Goal: Entertainment & Leisure: Consume media (video, audio)

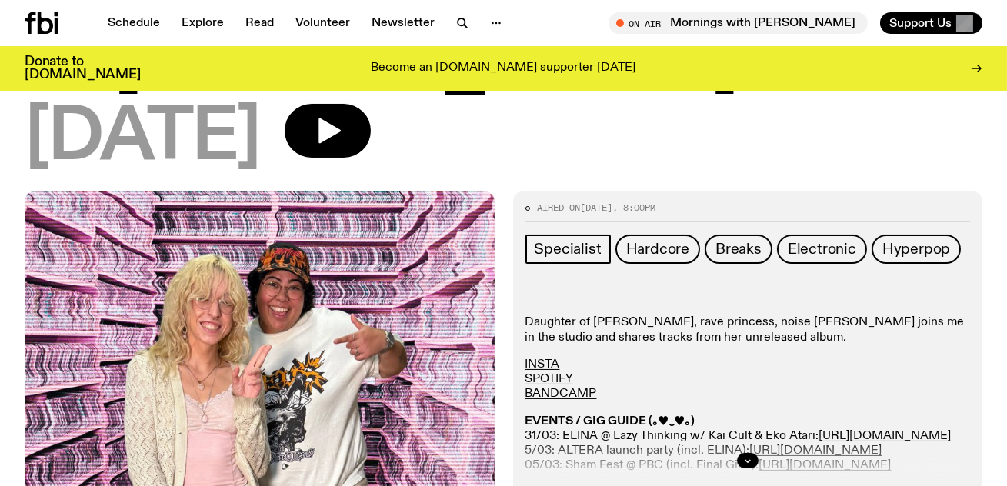
scroll to position [318, 0]
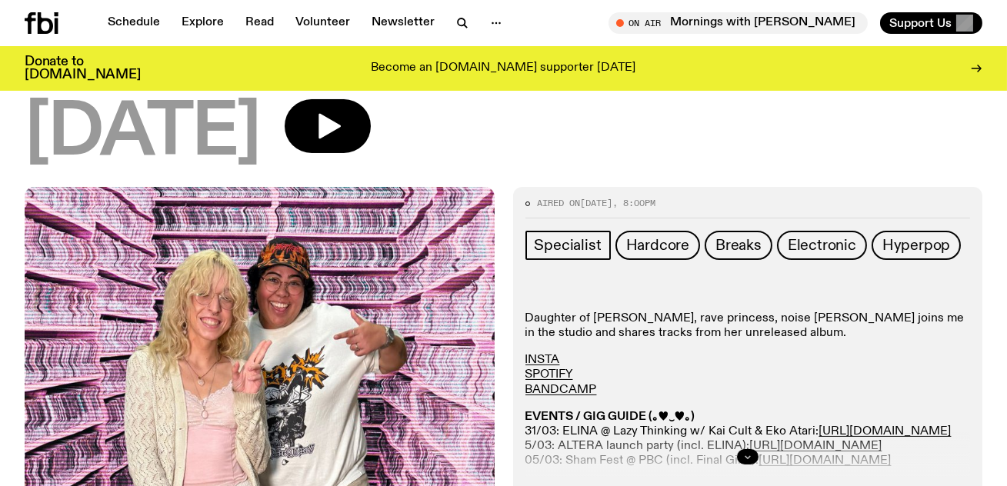
click at [747, 452] on icon "button" at bounding box center [747, 456] width 9 height 9
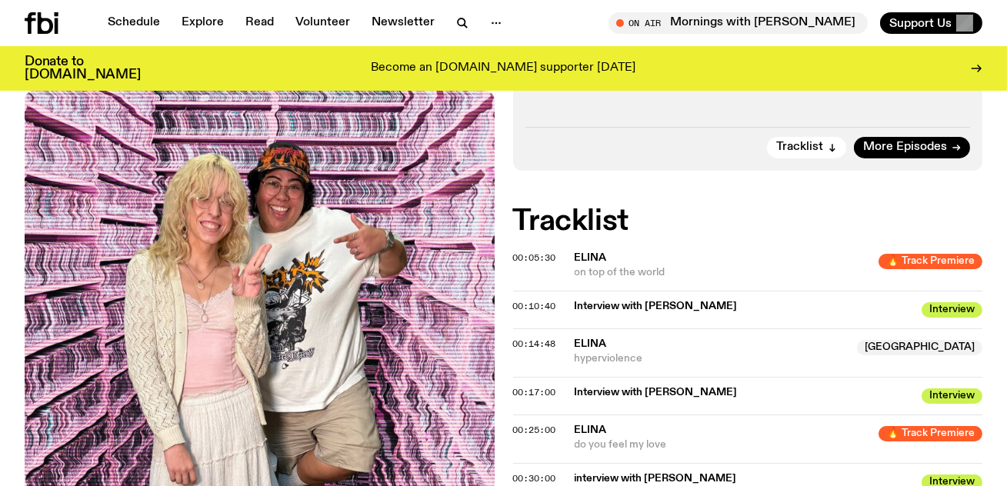
scroll to position [883, 0]
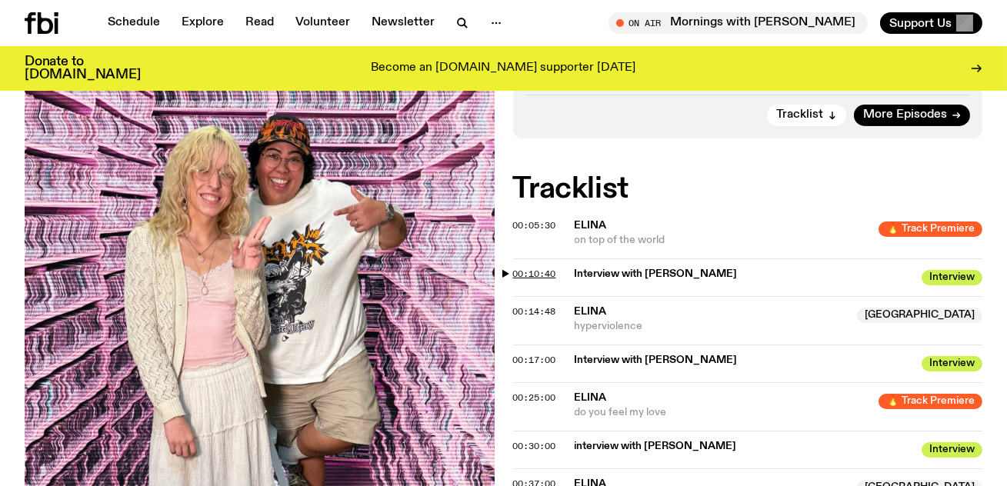
click at [533, 268] on span "00:10:40" at bounding box center [534, 274] width 43 height 12
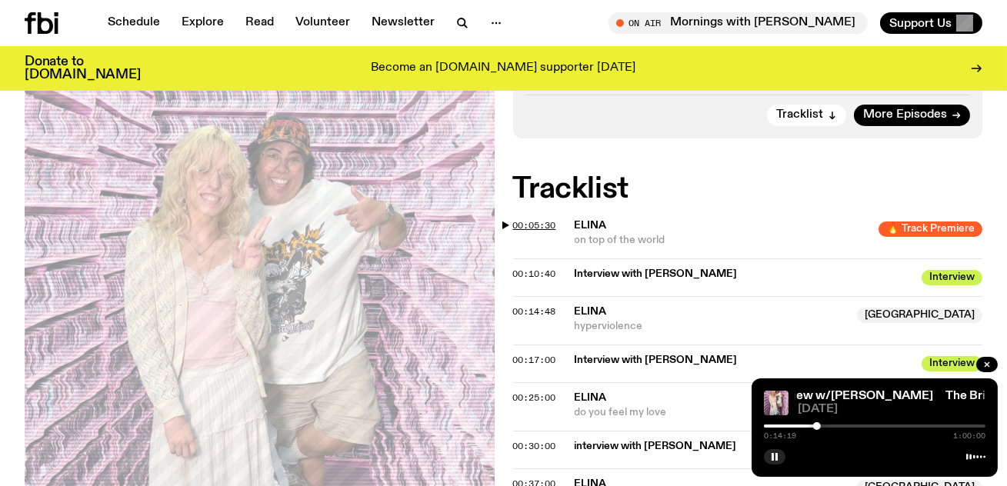
click at [536, 219] on span "00:05:30" at bounding box center [534, 225] width 43 height 12
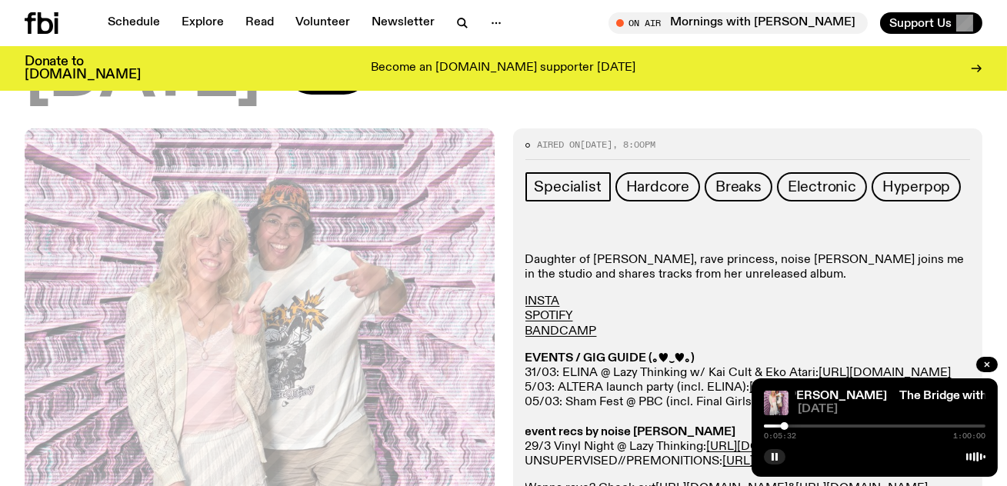
scroll to position [345, 0]
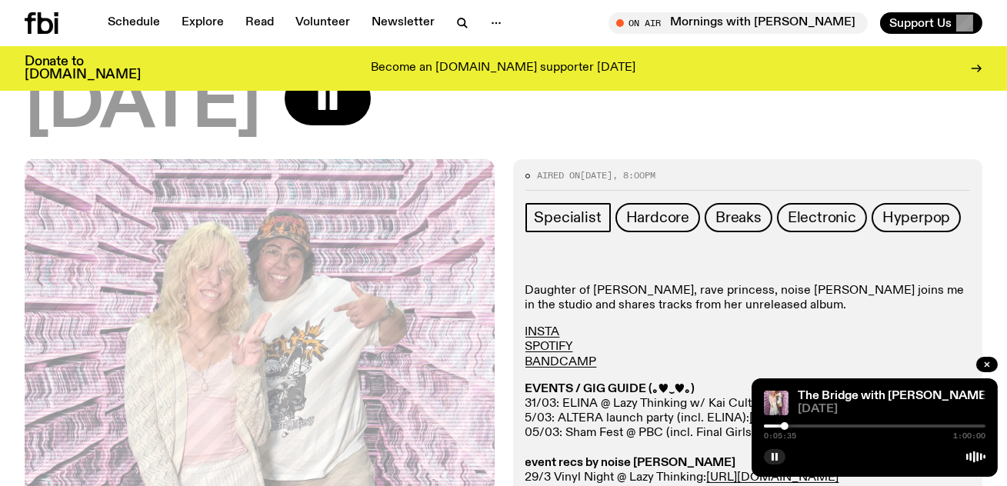
click at [788, 426] on div at bounding box center [874, 425] width 221 height 3
click at [774, 454] on icon "button" at bounding box center [774, 456] width 9 height 9
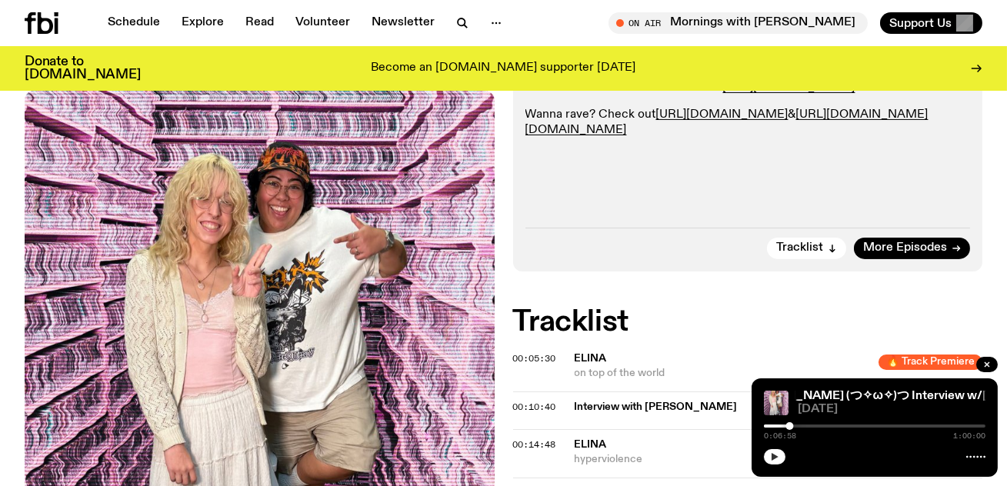
scroll to position [829, 0]
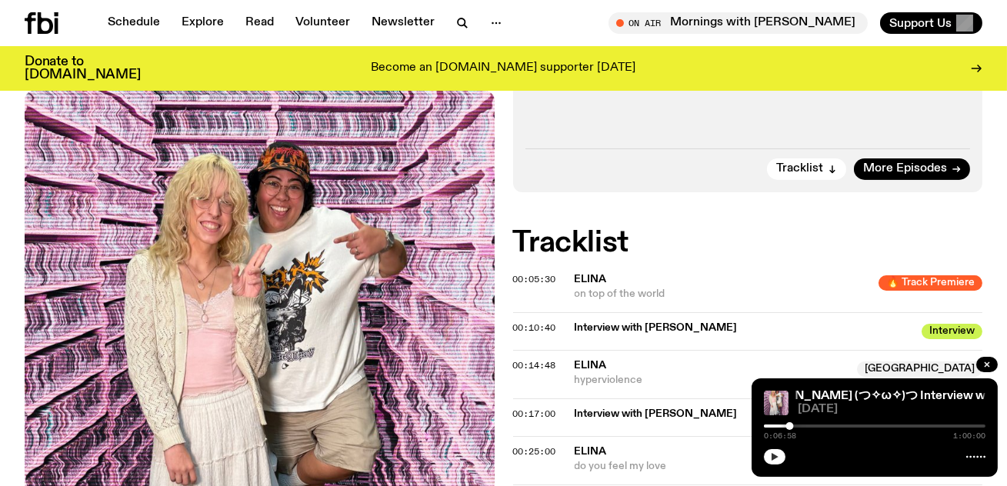
click at [777, 450] on button "button" at bounding box center [775, 456] width 22 height 15
click at [777, 453] on icon "button" at bounding box center [774, 456] width 9 height 9
click at [776, 446] on div at bounding box center [874, 455] width 221 height 18
click at [776, 455] on icon "button" at bounding box center [774, 456] width 9 height 9
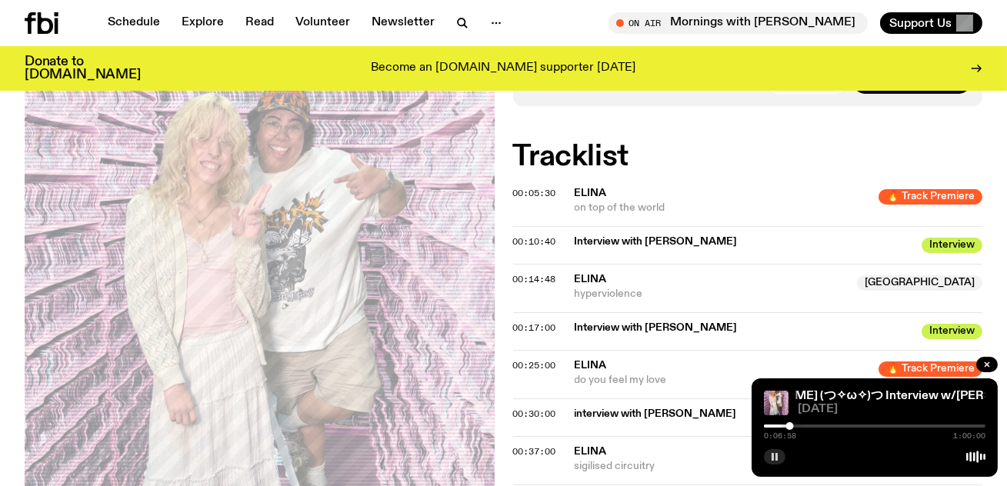
scroll to position [940, 0]
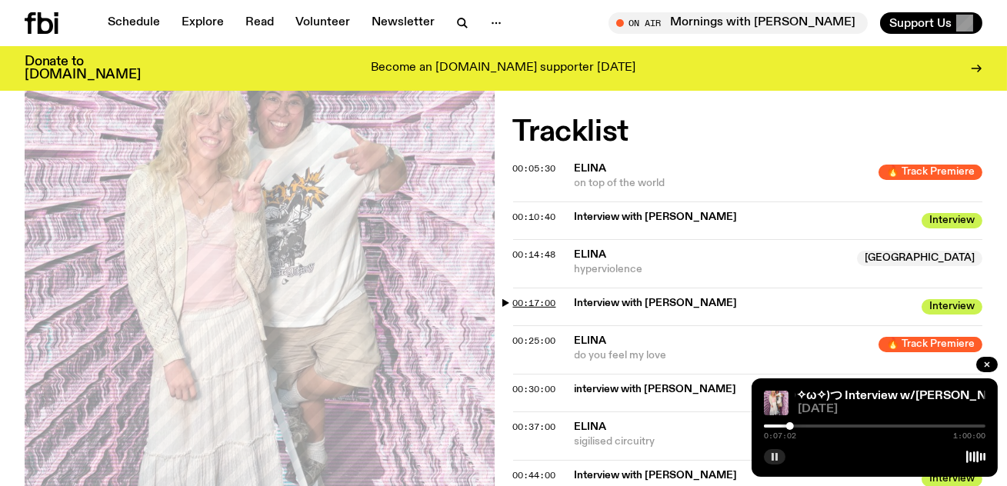
click at [554, 297] on span "00:17:00" at bounding box center [534, 303] width 43 height 12
click at [764, 455] on button "button" at bounding box center [775, 456] width 22 height 15
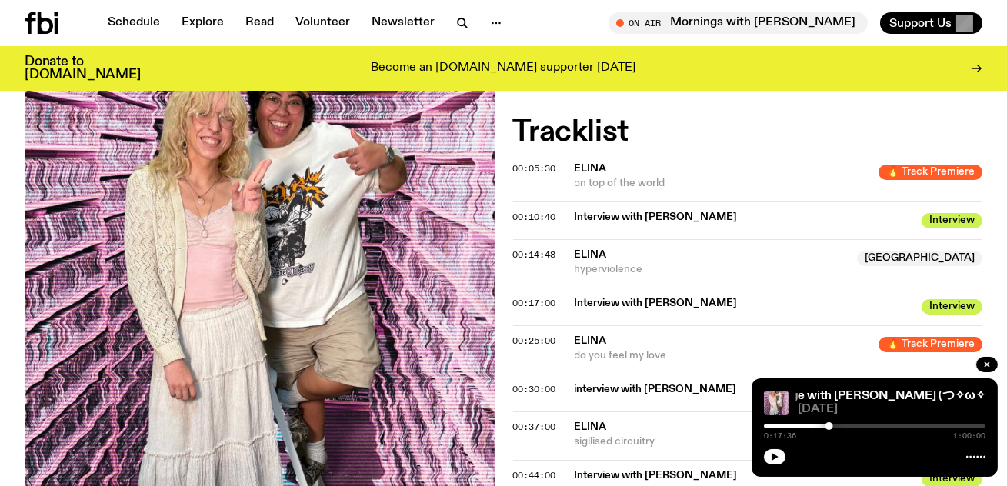
click at [48, 18] on icon at bounding box center [45, 23] width 15 height 22
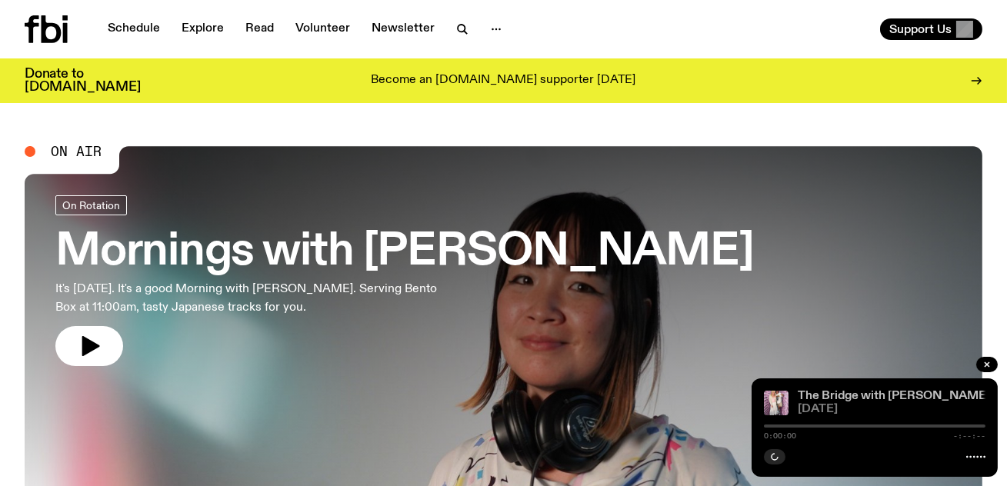
click at [839, 391] on link "The Bridge with [PERSON_NAME] (つ✧ω✧)つ Interview w/[PERSON_NAME]" at bounding box center [1013, 396] width 433 height 12
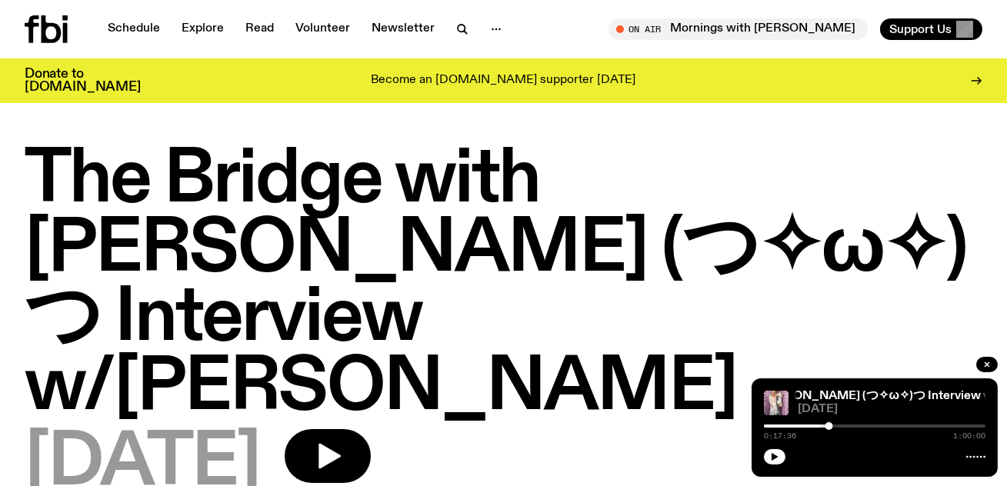
click at [541, 315] on h1 "The Bridge with [PERSON_NAME] (つ✧ω✧)つ Interview w/[PERSON_NAME]" at bounding box center [503, 284] width 957 height 277
click at [777, 465] on div "The Bridge with [PERSON_NAME] (つ✧ω✧)つ Interview w/[PERSON_NAME] The Bridge with…" at bounding box center [874, 427] width 246 height 98
click at [777, 455] on icon "button" at bounding box center [774, 456] width 9 height 9
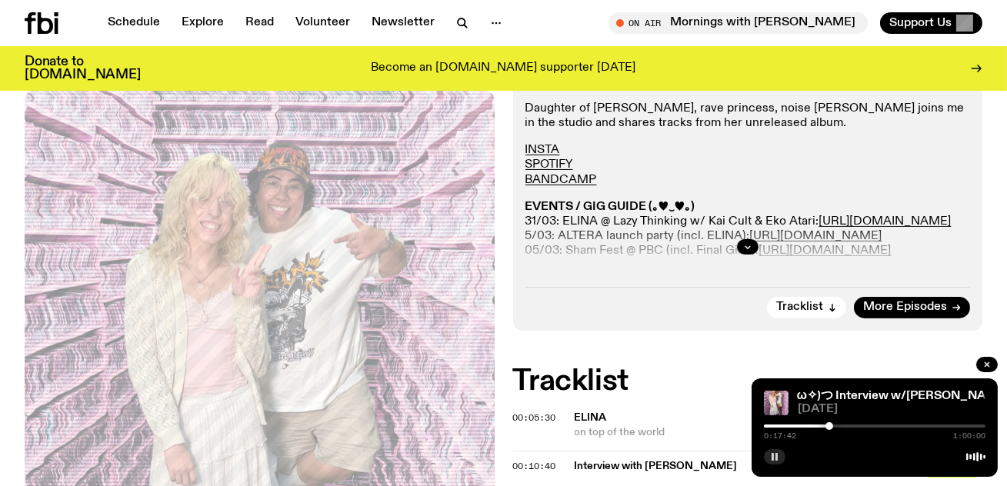
scroll to position [500, 0]
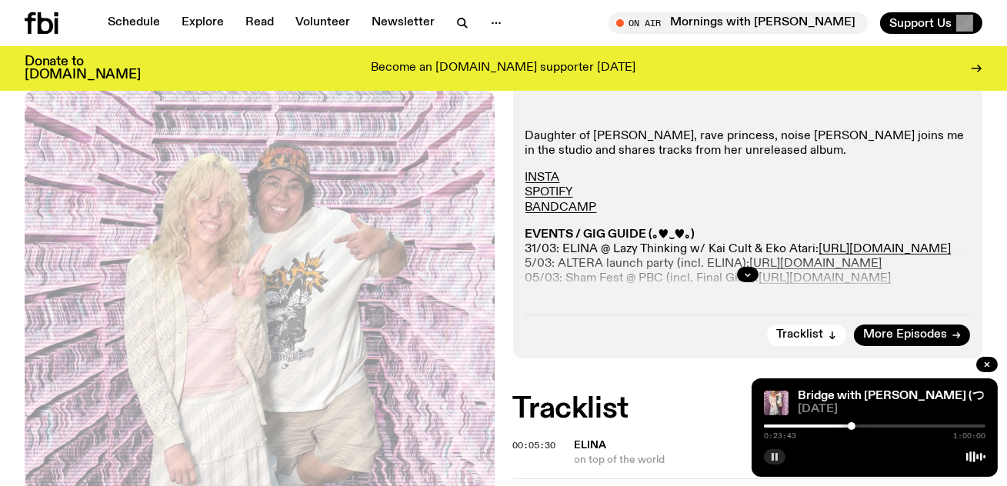
click at [851, 428] on div at bounding box center [851, 426] width 8 height 8
click at [848, 428] on div at bounding box center [848, 426] width 8 height 8
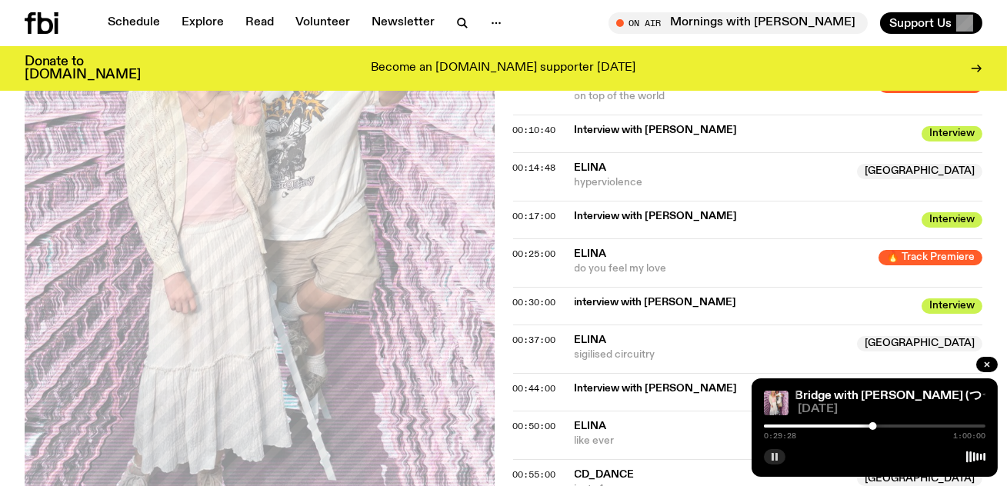
scroll to position [904, 0]
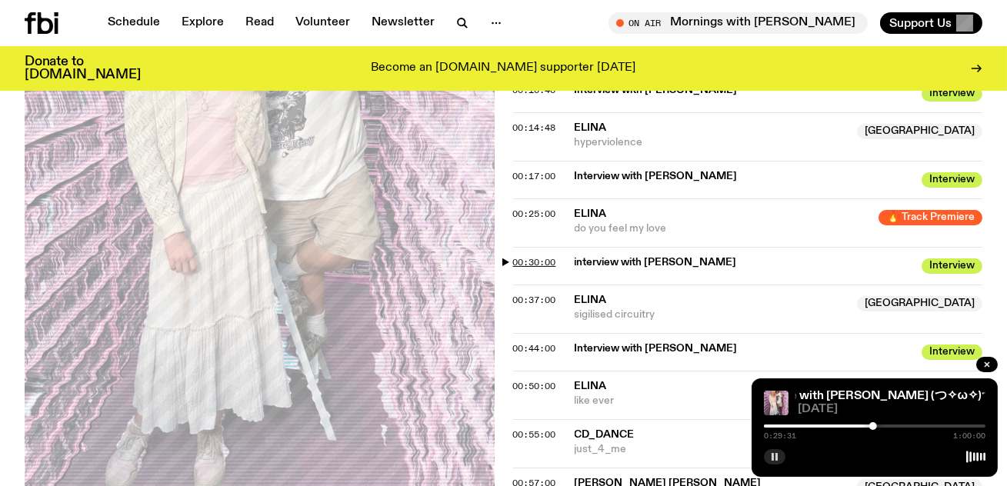
click at [548, 256] on span "00:30:00" at bounding box center [534, 262] width 43 height 12
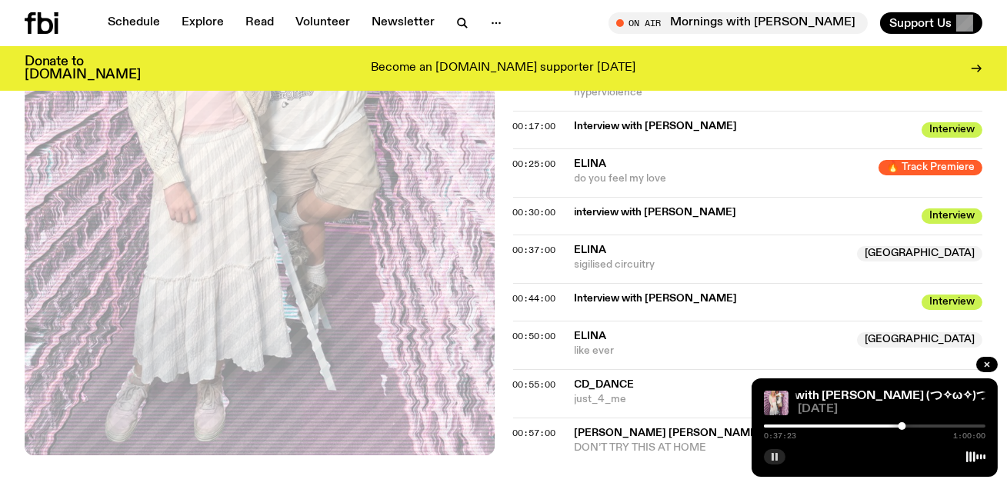
scroll to position [921, 0]
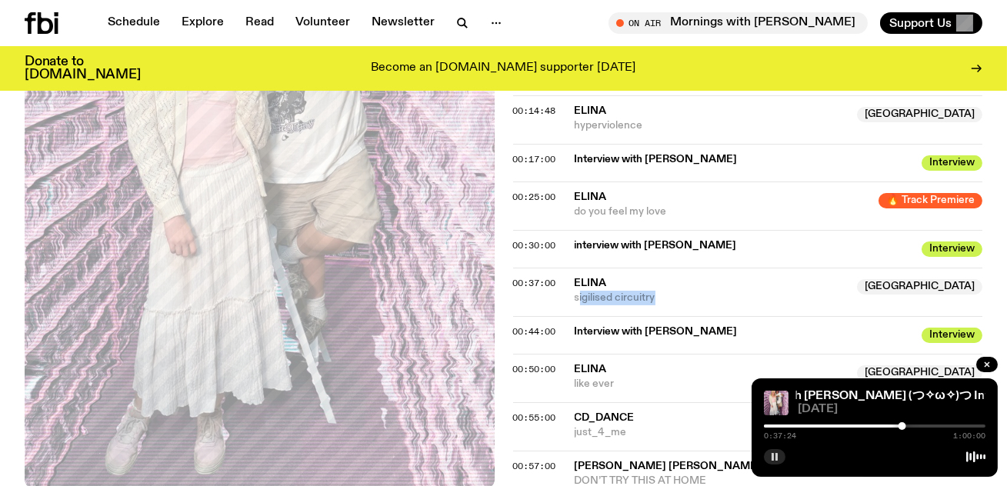
drag, startPoint x: 662, startPoint y: 225, endPoint x: 577, endPoint y: 228, distance: 85.4
click at [577, 291] on span "sigilised circuitry" at bounding box center [711, 298] width 274 height 15
click at [677, 448] on div "Aired on [DATE] 8:00pm Specialist Hardcore Breaks Electronic Hyperpop Daughter …" at bounding box center [503, 73] width 1007 height 978
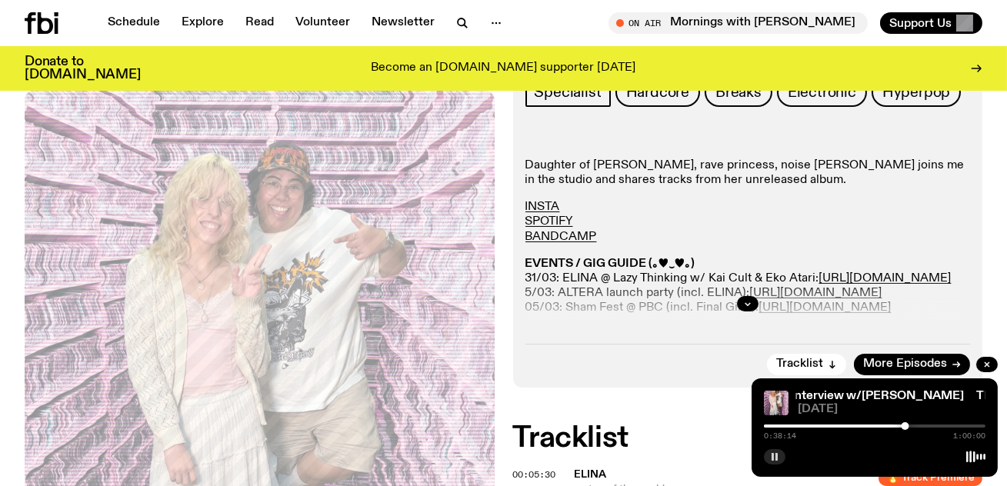
scroll to position [469, 0]
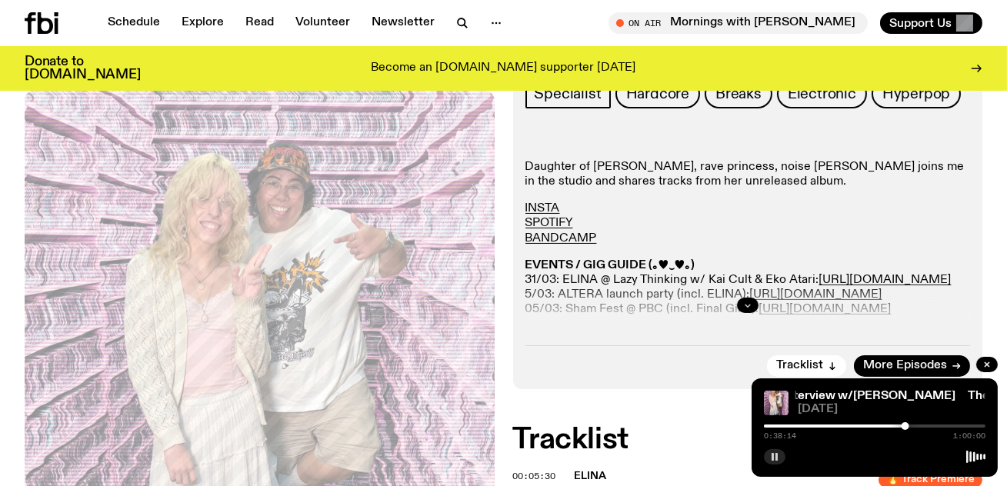
click at [754, 298] on button "button" at bounding box center [748, 305] width 22 height 15
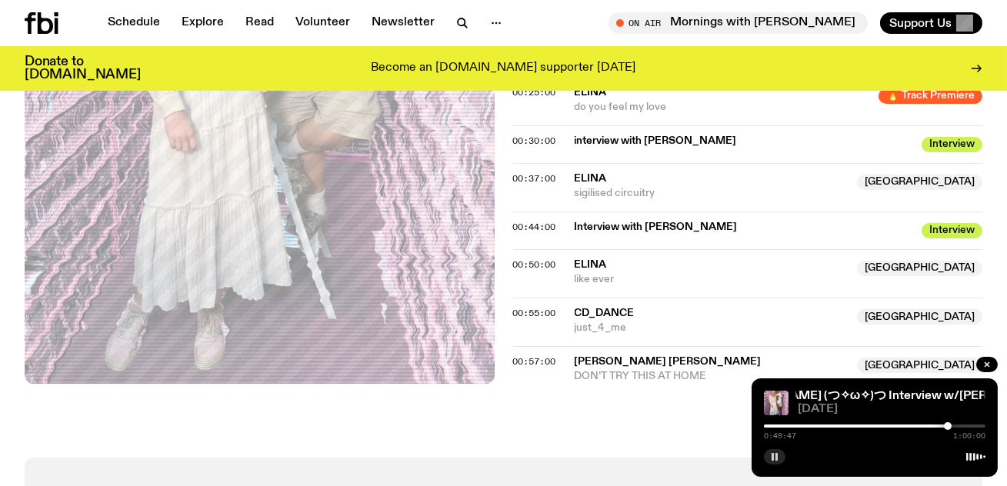
scroll to position [1179, 0]
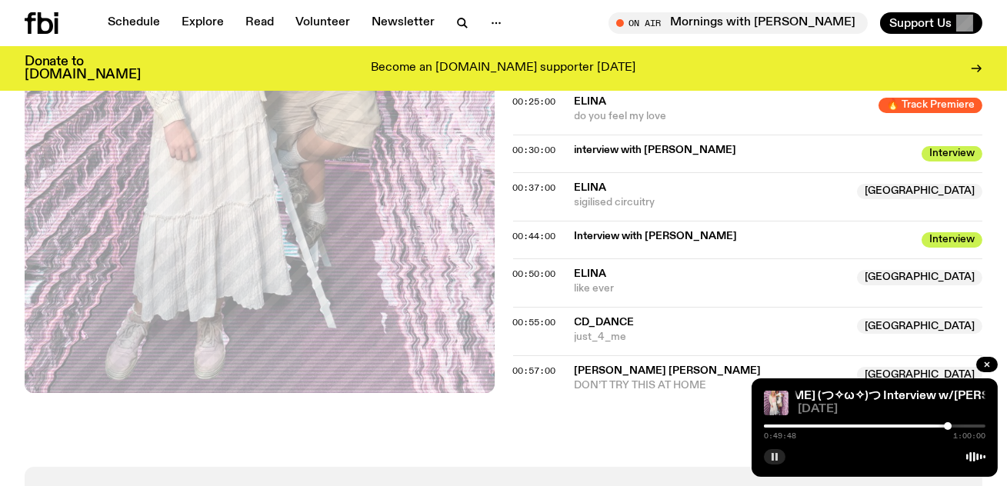
click at [598, 268] on span "ELINA" at bounding box center [590, 273] width 32 height 11
click at [536, 268] on span "00:50:00" at bounding box center [534, 274] width 43 height 12
click at [954, 426] on div at bounding box center [954, 426] width 8 height 8
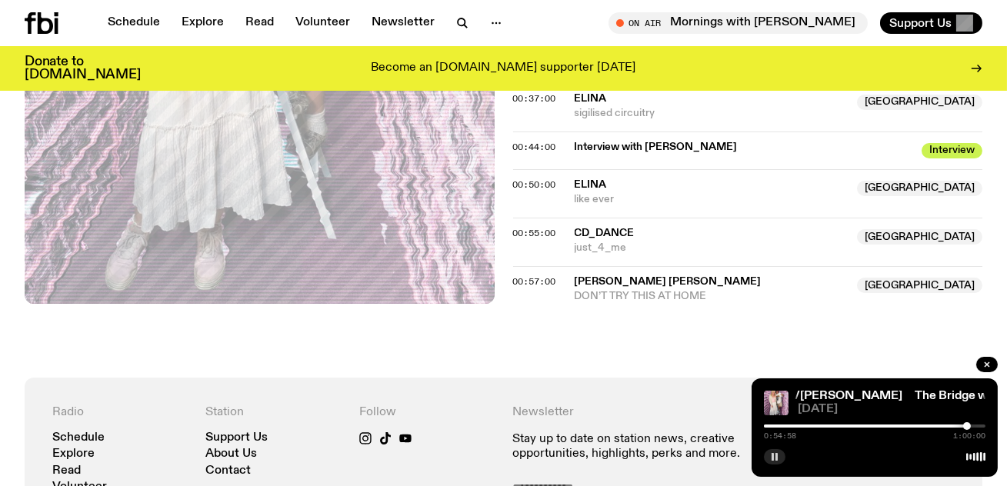
scroll to position [1261, 0]
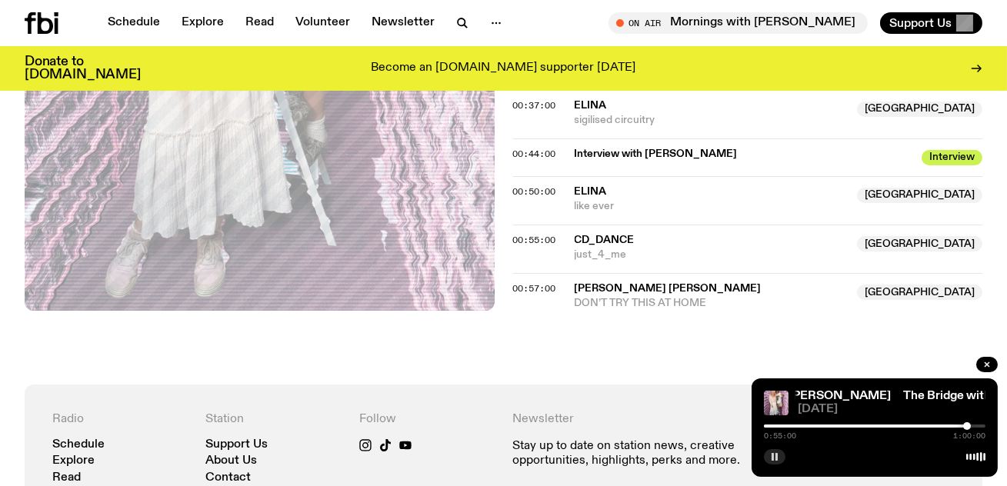
click at [773, 454] on rect "button" at bounding box center [772, 457] width 2 height 8
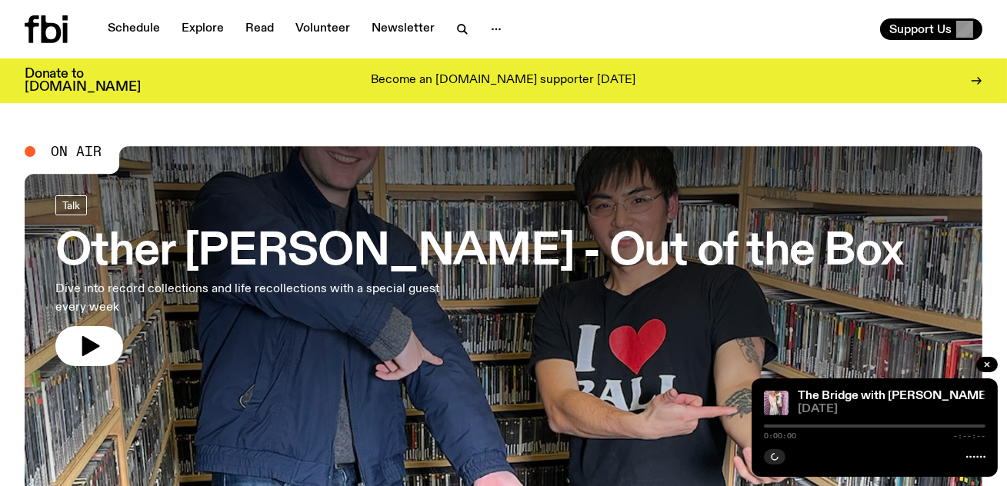
click at [472, 255] on h3 "Other Joe - Out of the Box" at bounding box center [478, 252] width 847 height 43
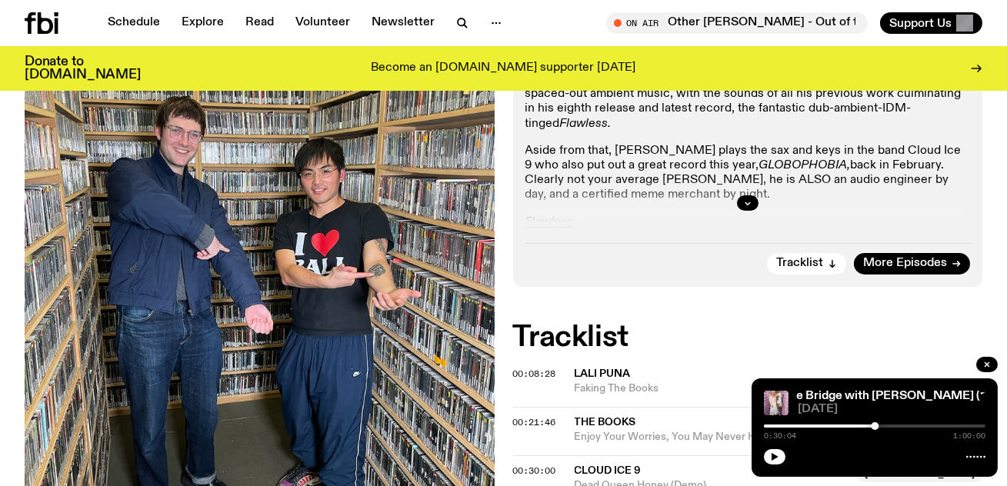
scroll to position [395, 0]
